Goal: Information Seeking & Learning: Learn about a topic

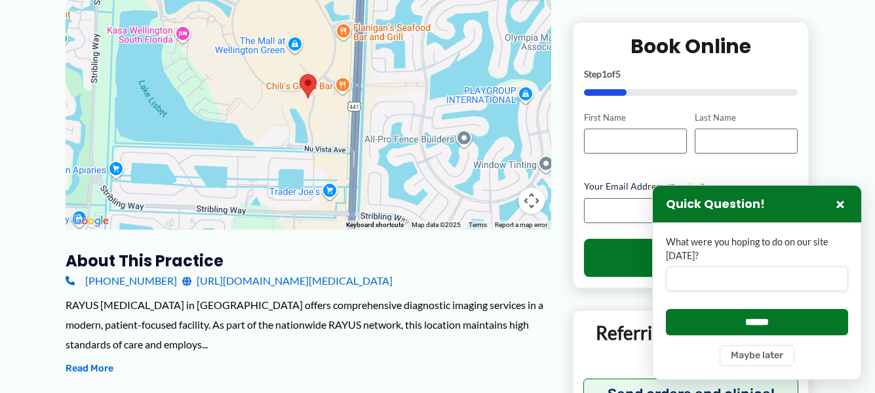
scroll to position [236, 0]
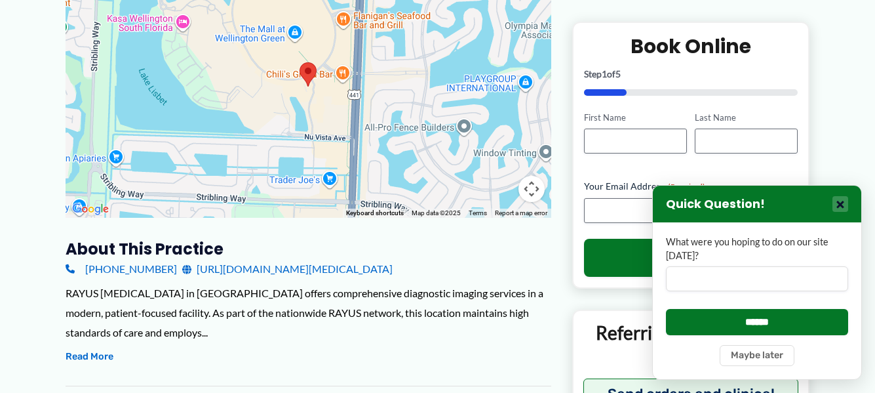
click at [839, 196] on button "×" at bounding box center [841, 204] width 16 height 16
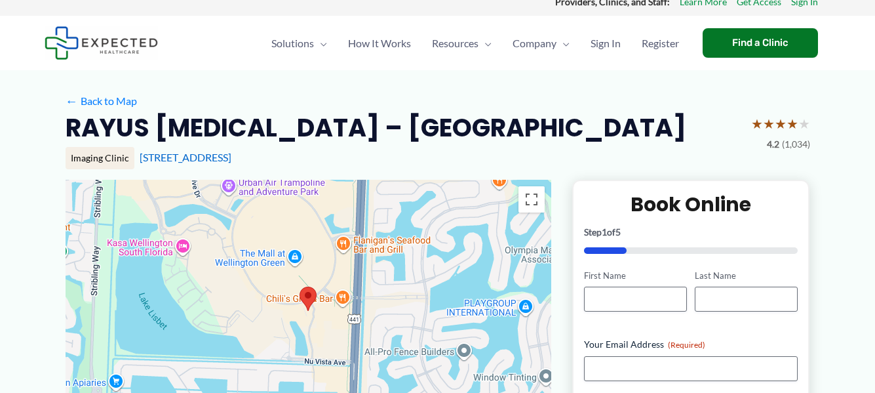
scroll to position [0, 0]
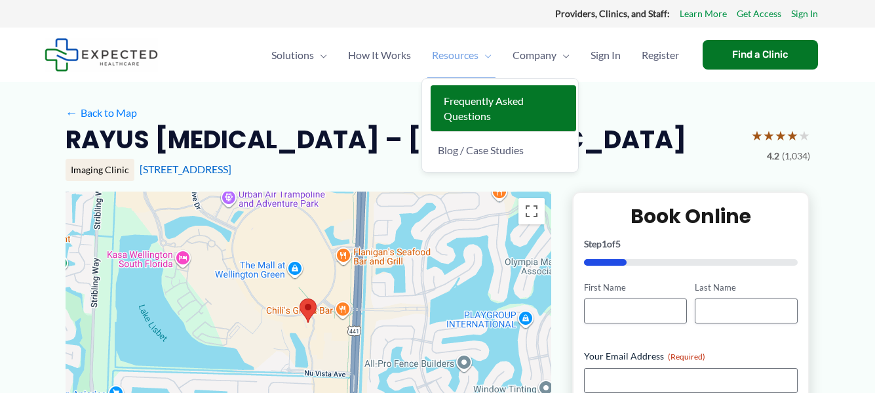
click at [473, 96] on span "Frequently Asked Questions" at bounding box center [484, 108] width 80 height 28
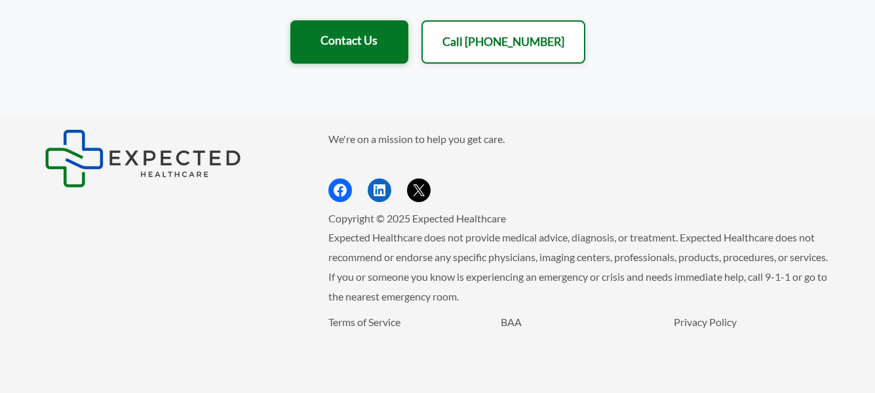
scroll to position [2352, 0]
